Goal: Information Seeking & Learning: Learn about a topic

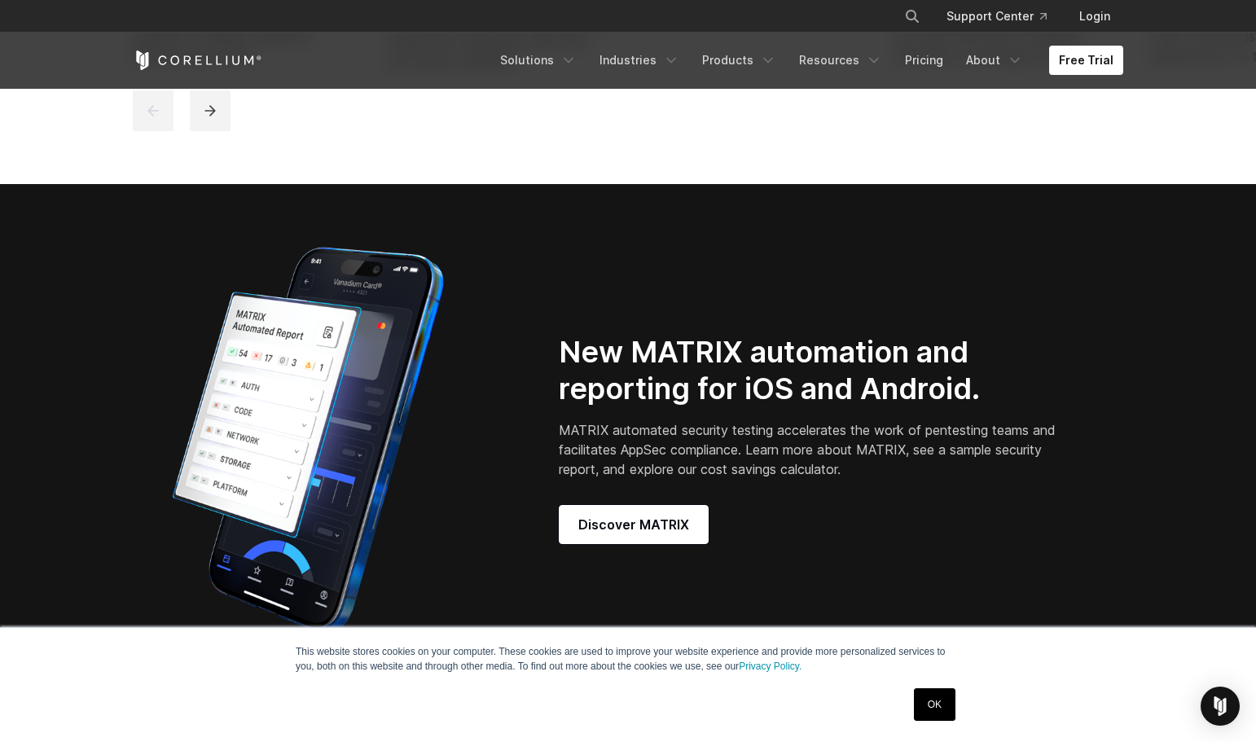
scroll to position [1372, 0]
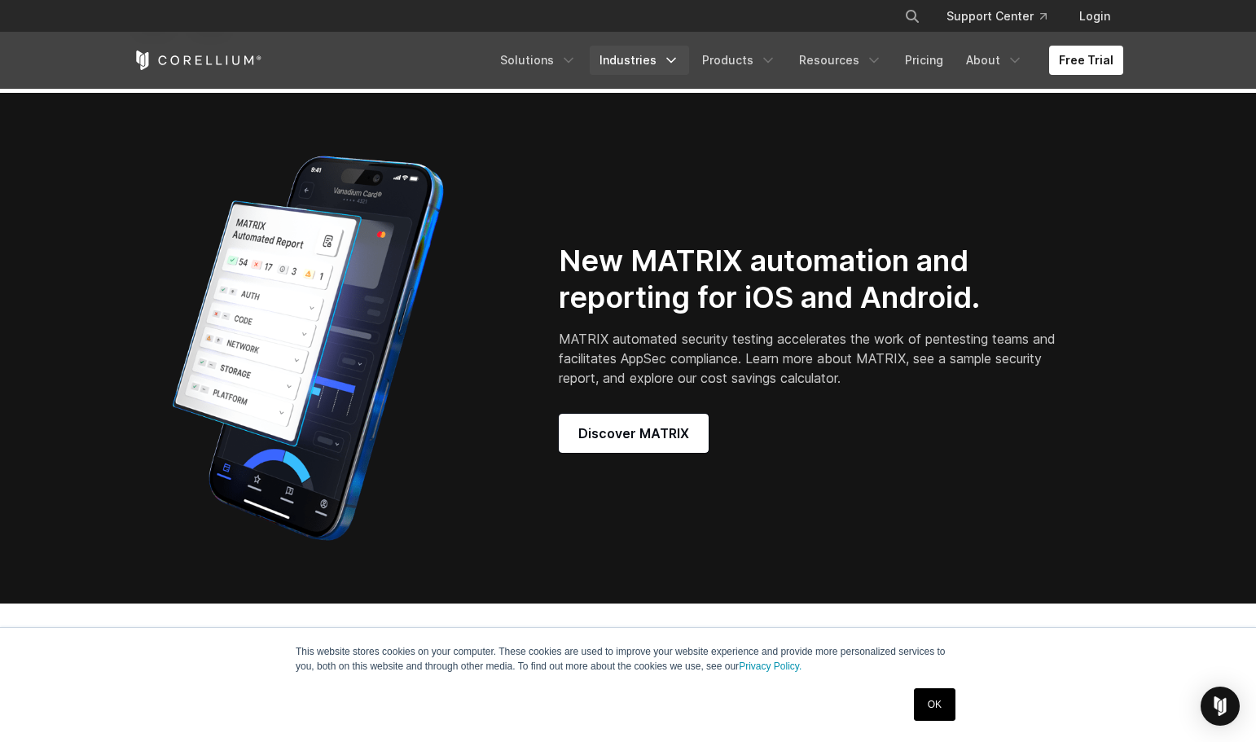
click at [660, 67] on link "Industries" at bounding box center [639, 60] width 99 height 29
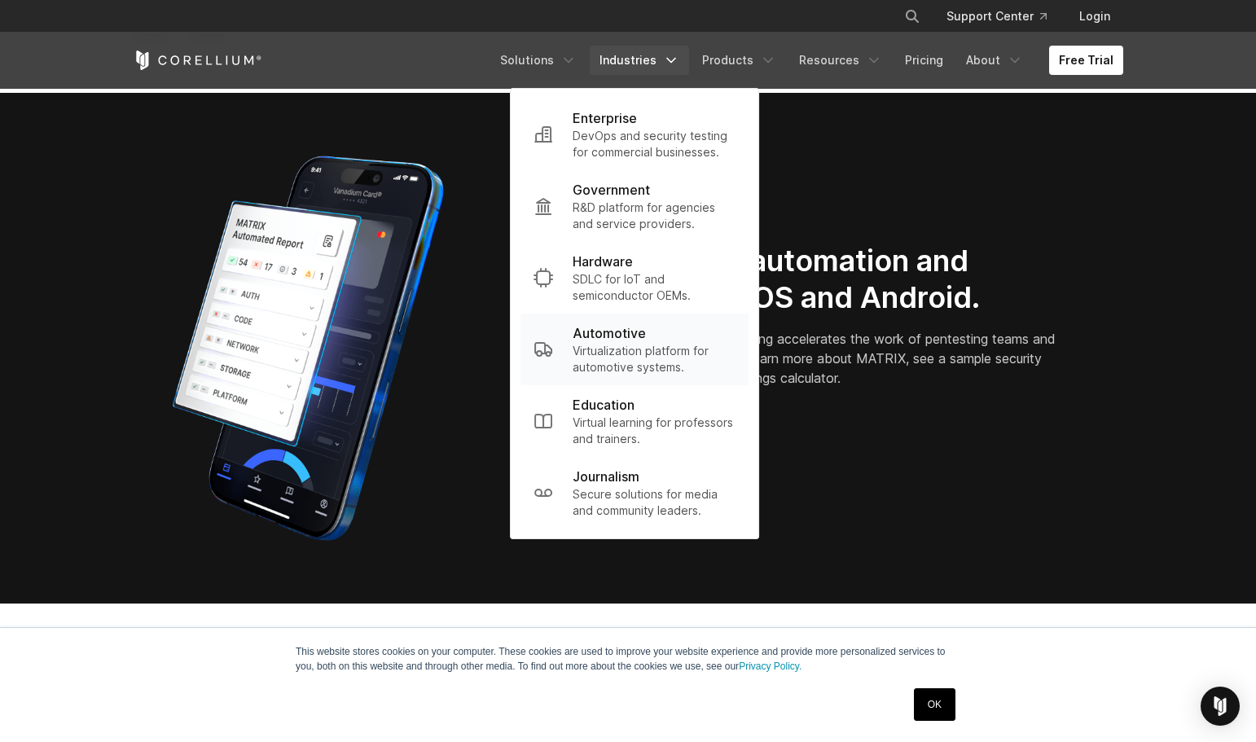
click at [637, 350] on p "Virtualization platform for automotive systems." at bounding box center [653, 359] width 163 height 33
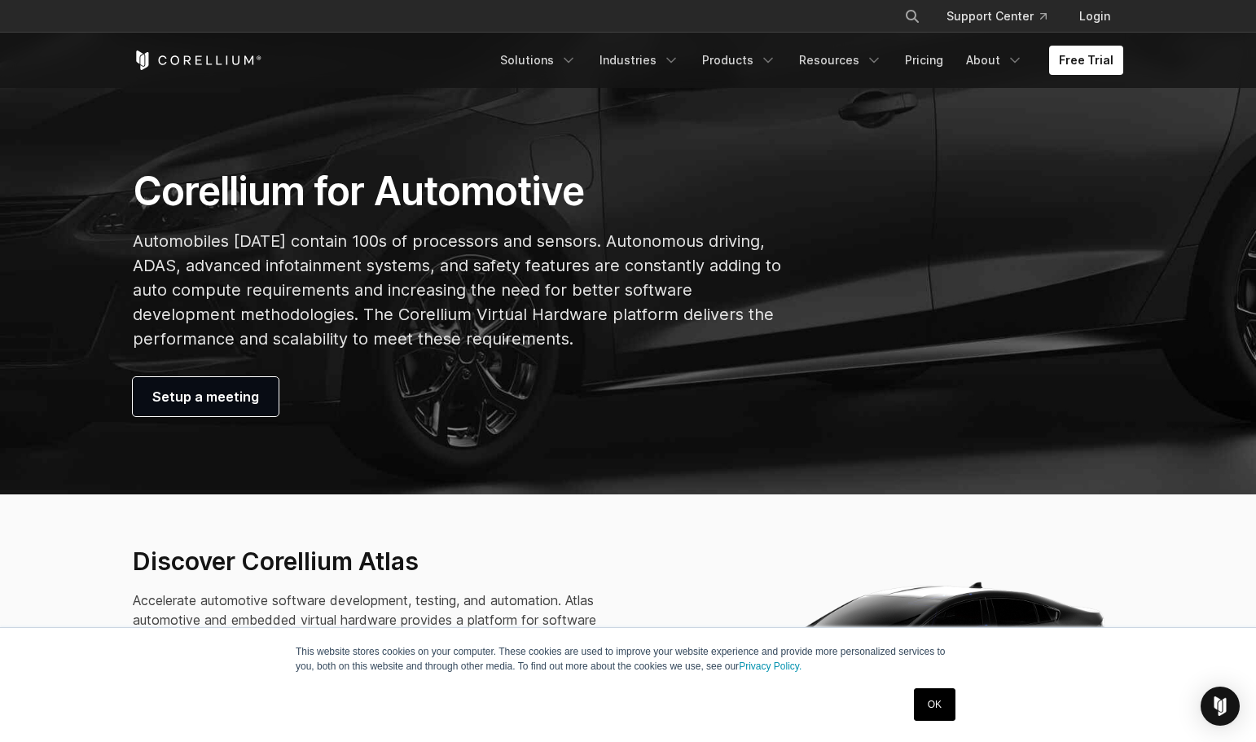
scroll to position [211, 0]
click at [935, 710] on link "OK" at bounding box center [935, 704] width 42 height 33
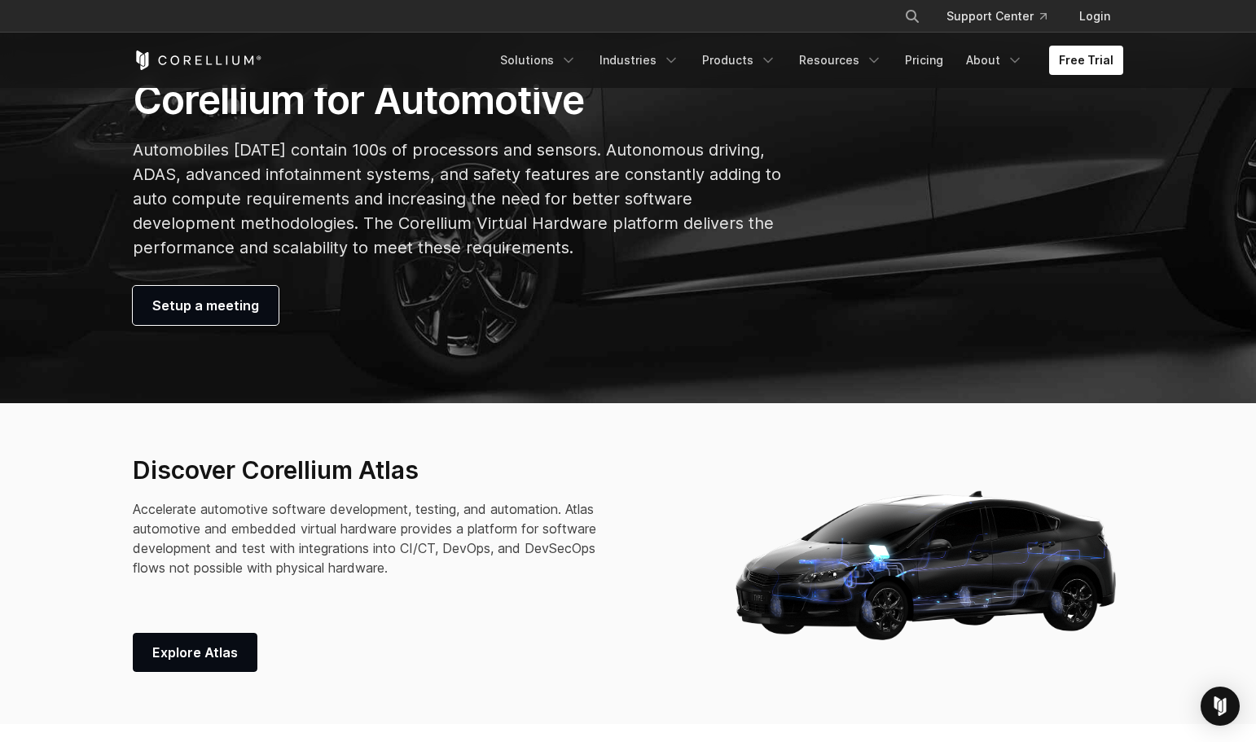
scroll to position [319, 0]
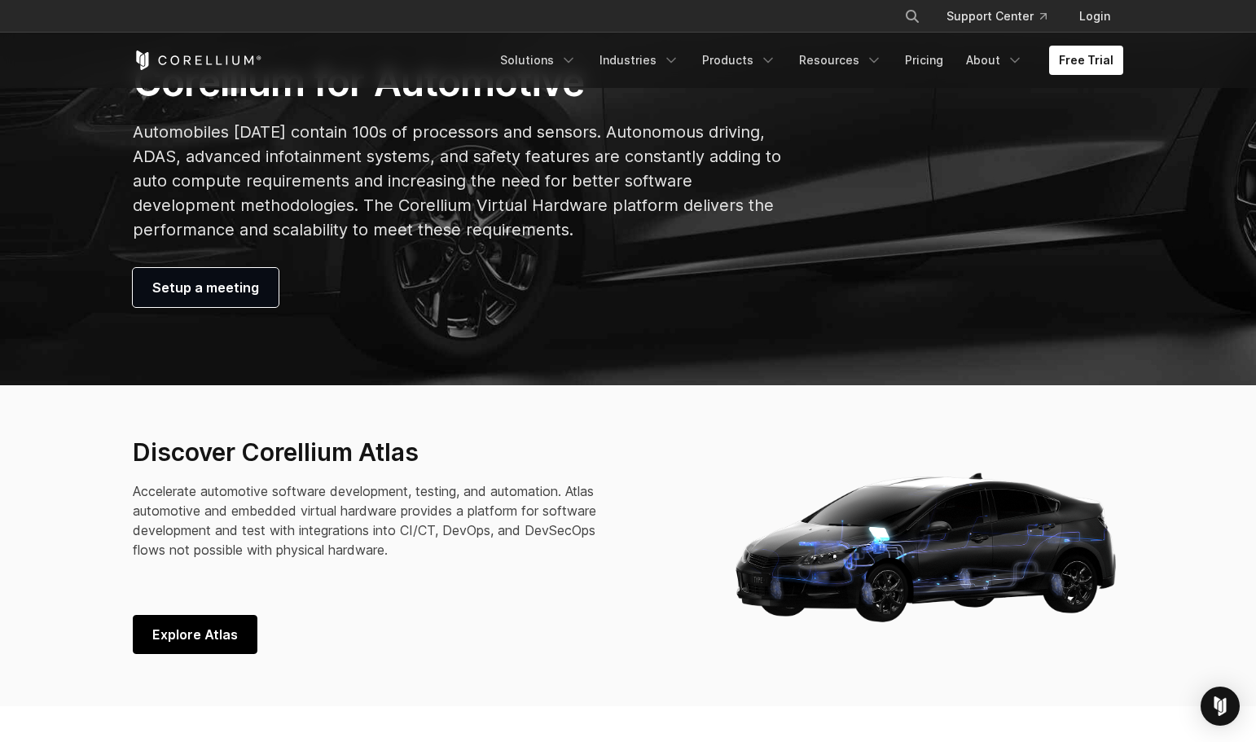
click at [200, 645] on link "Explore Atlas" at bounding box center [195, 634] width 125 height 39
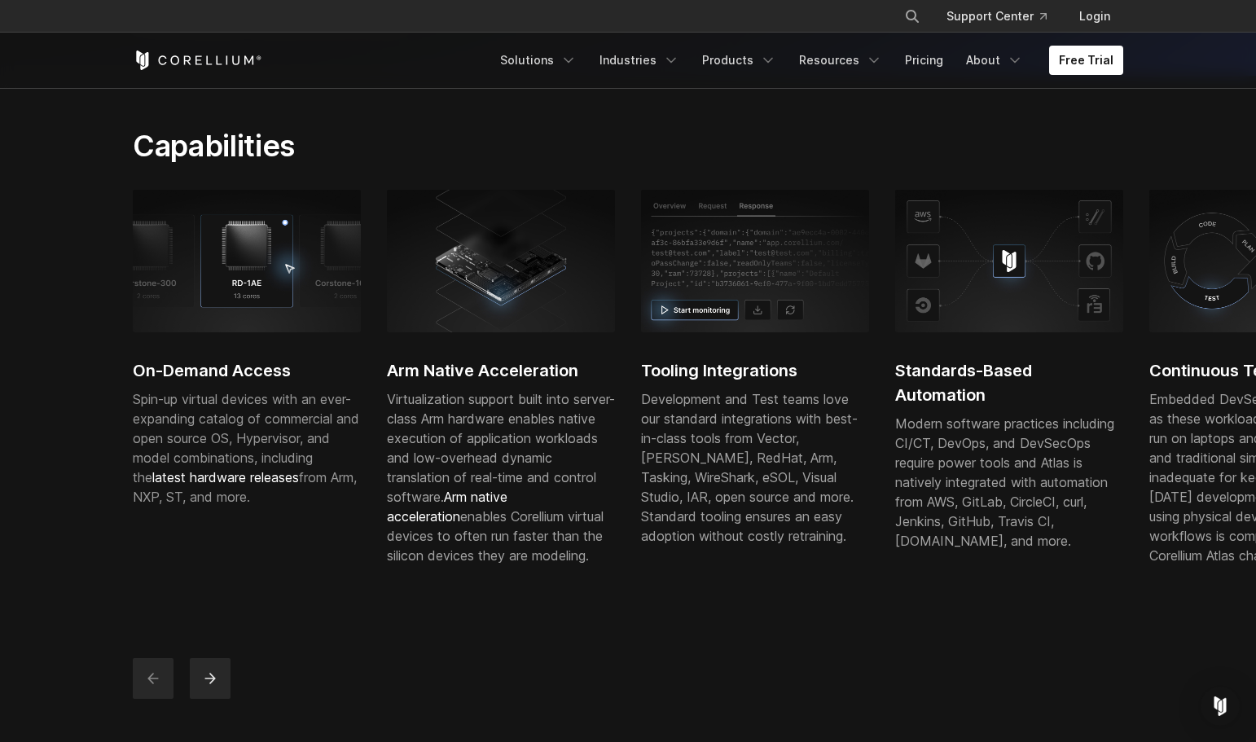
scroll to position [411, 0]
